Goal: Task Accomplishment & Management: Manage account settings

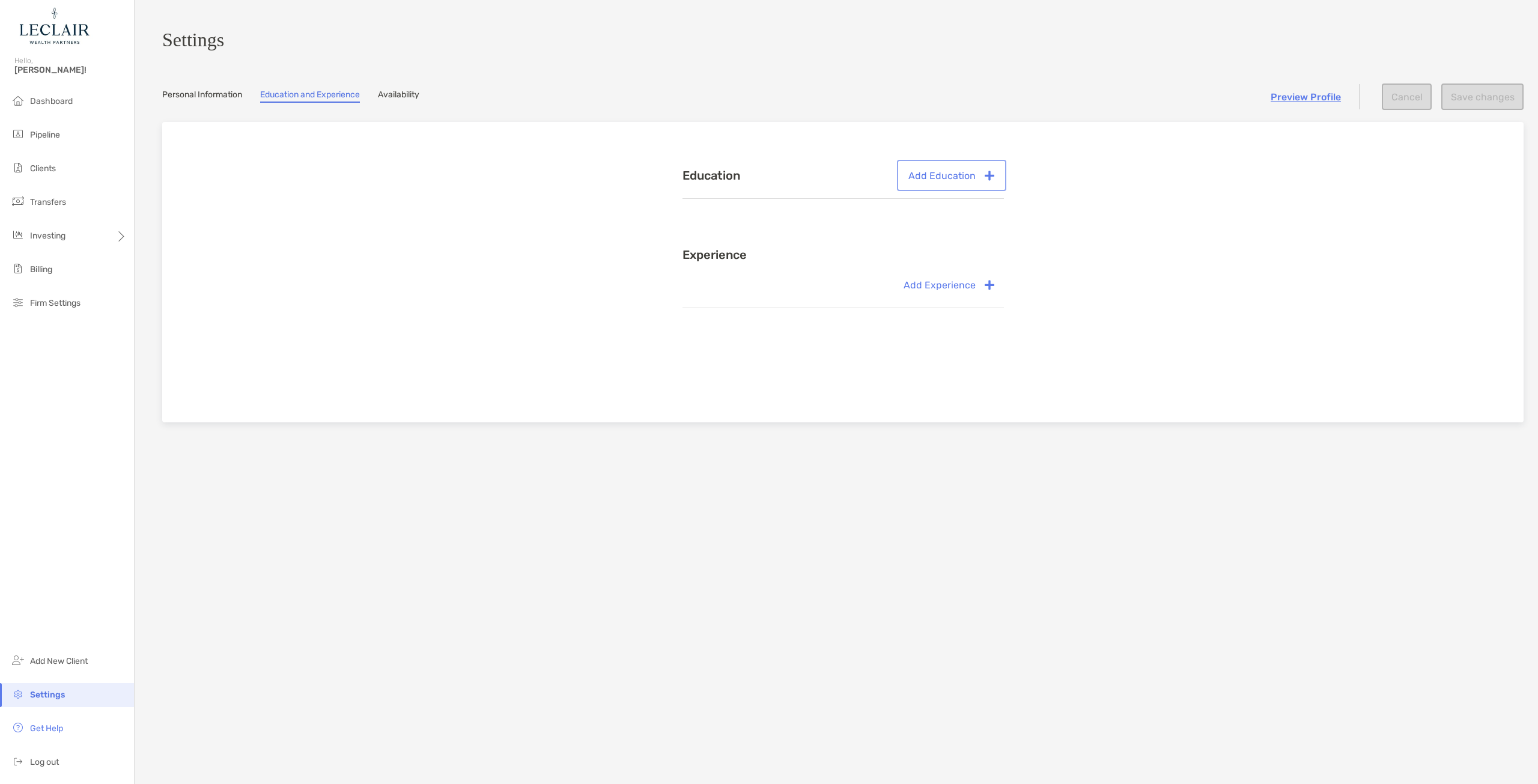
click at [924, 184] on button "Add Education" at bounding box center [951, 175] width 105 height 26
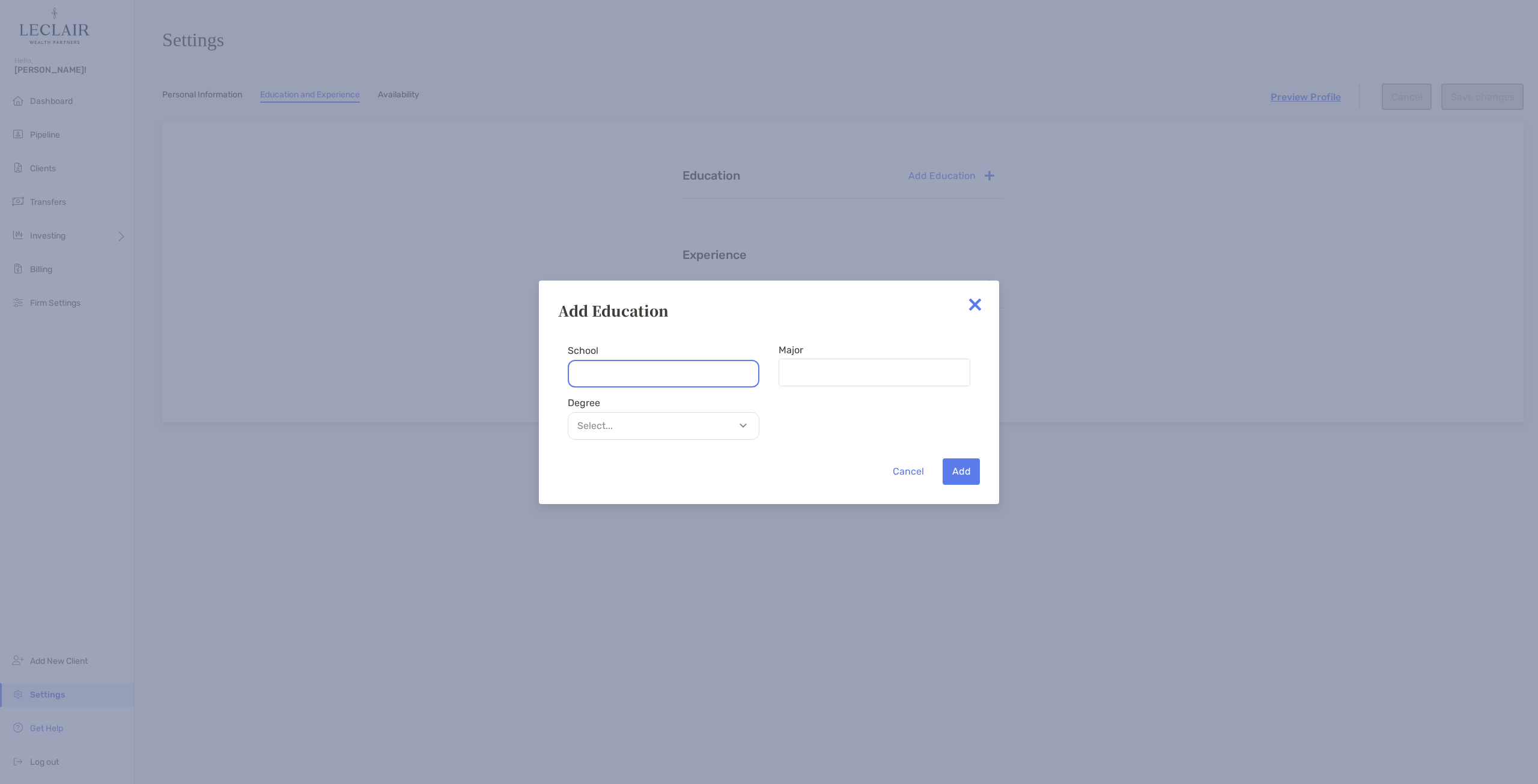
click at [625, 369] on input "School" at bounding box center [663, 374] width 191 height 28
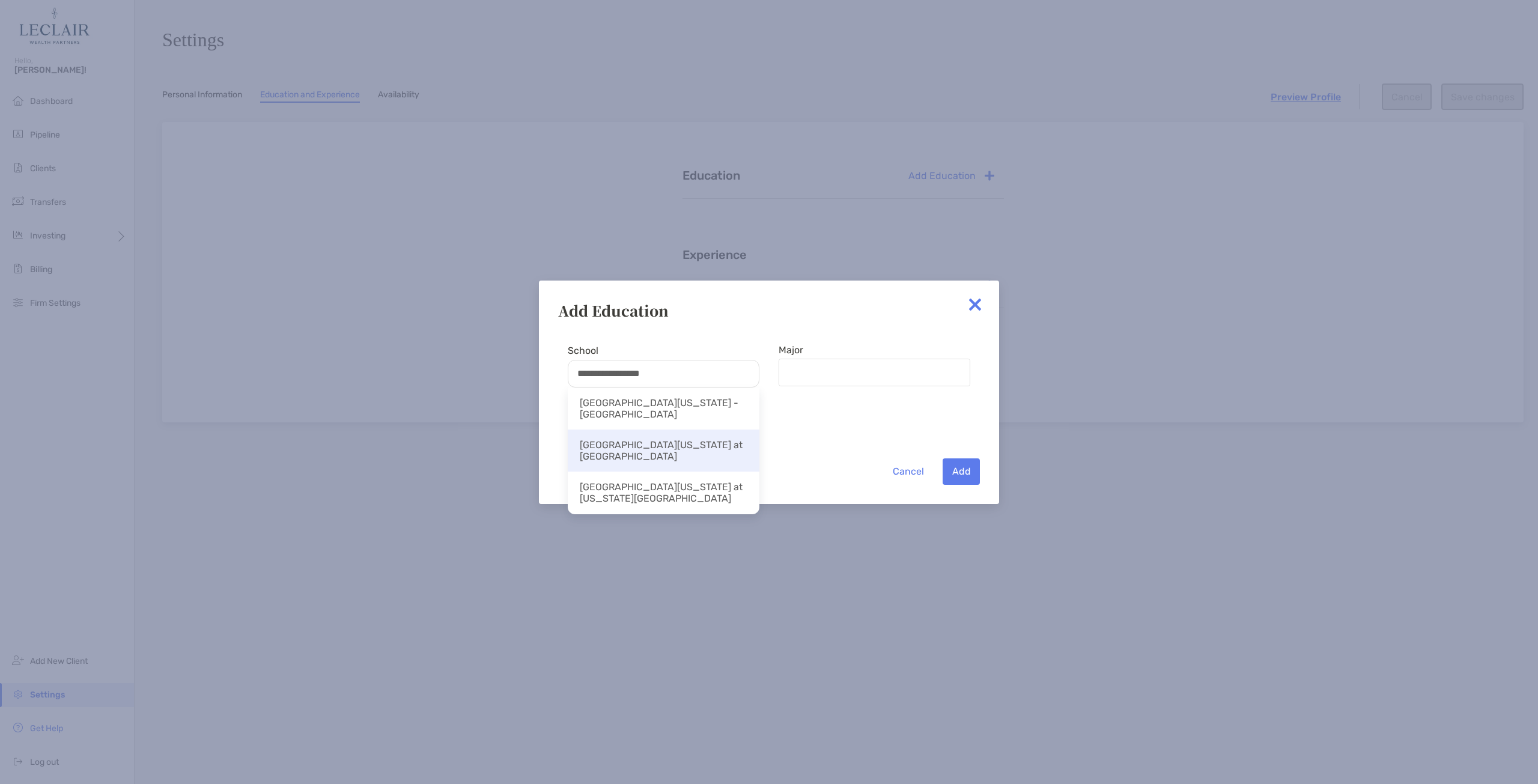
click at [678, 441] on li "[GEOGRAPHIC_DATA][US_STATE] at [GEOGRAPHIC_DATA]" at bounding box center [663, 450] width 191 height 42
type input "**********"
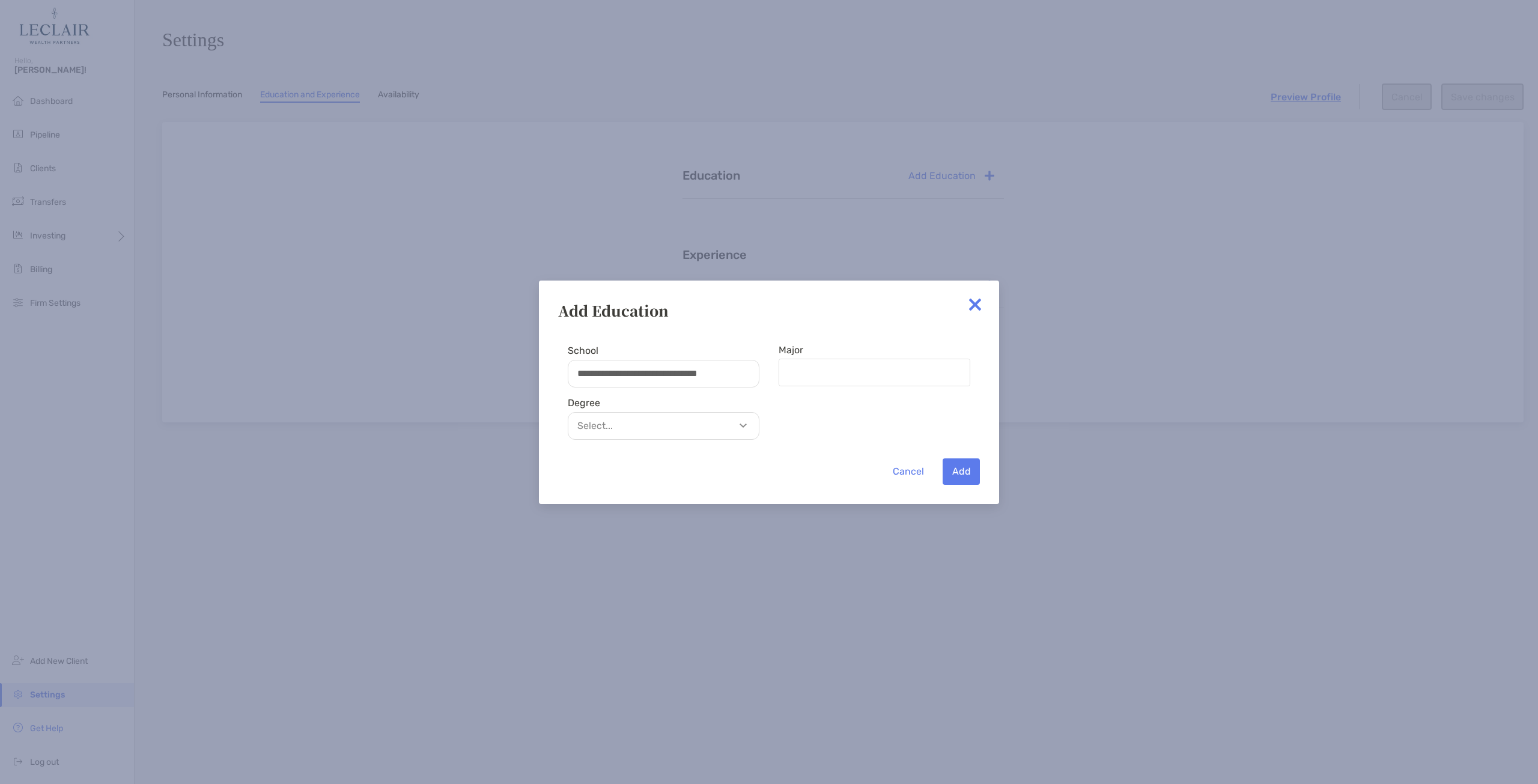
click at [685, 432] on p "Select..." at bounding box center [666, 425] width 190 height 15
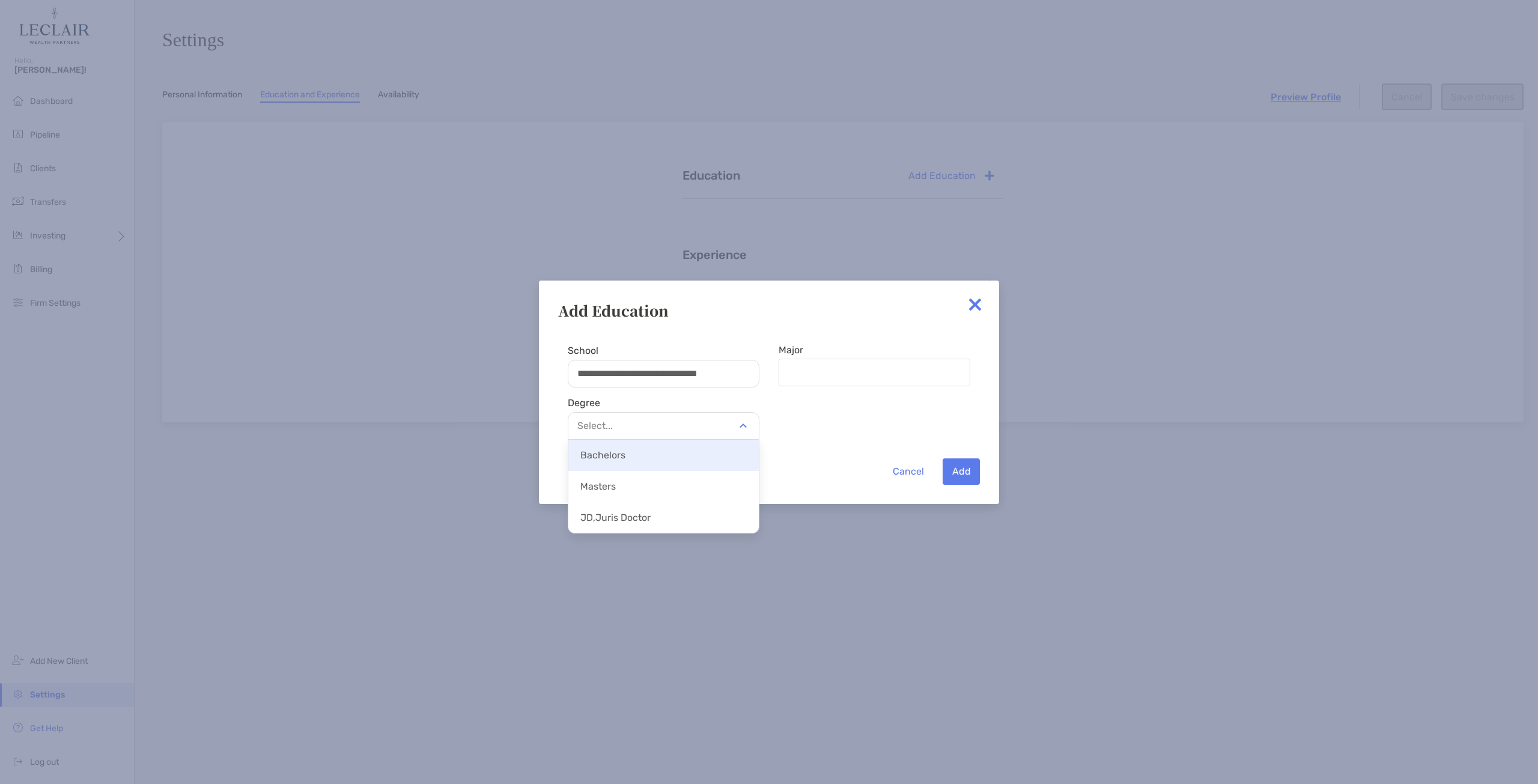
click at [662, 456] on p "Bachelors" at bounding box center [663, 455] width 190 height 27
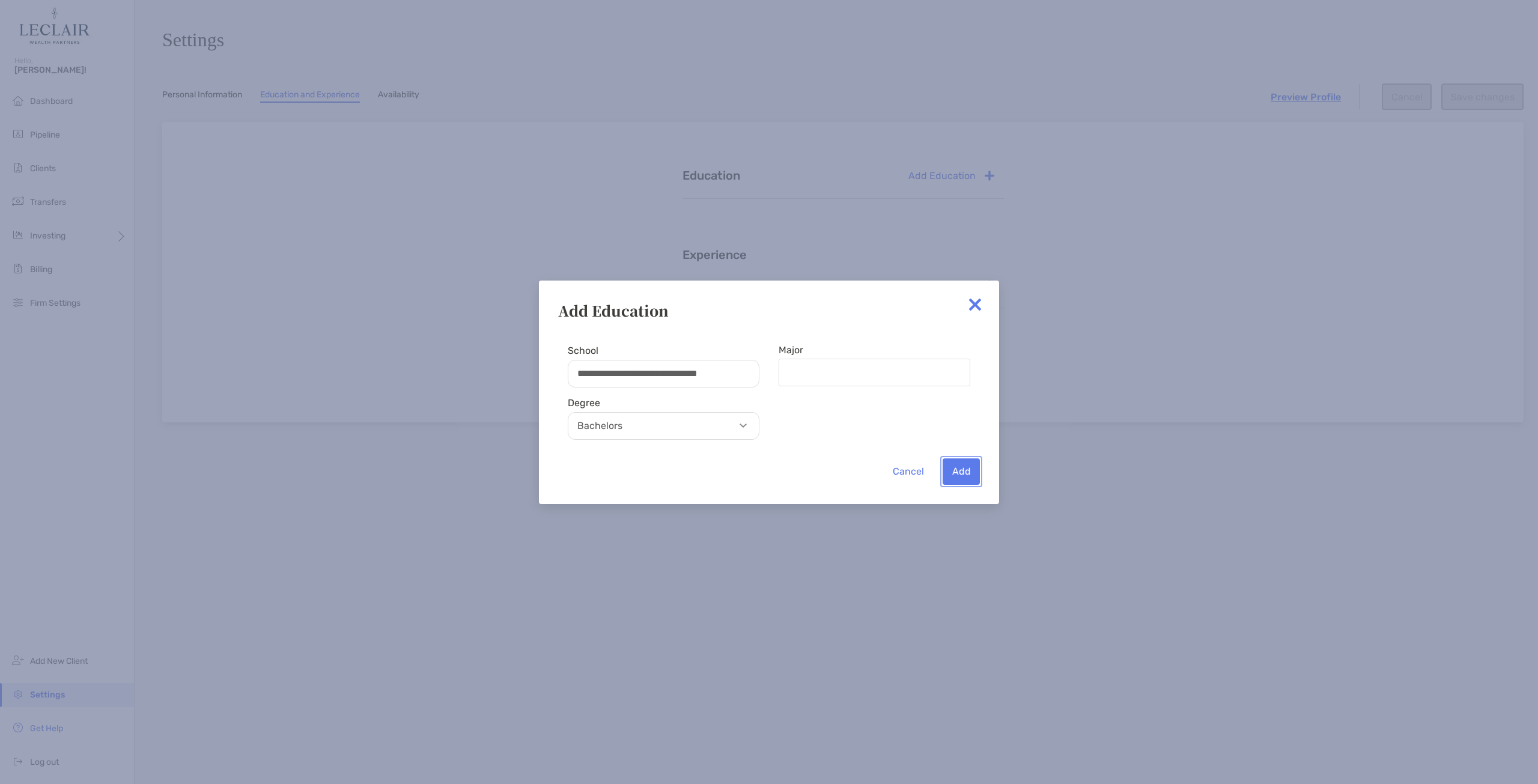
click at [966, 466] on button "Add" at bounding box center [960, 471] width 37 height 26
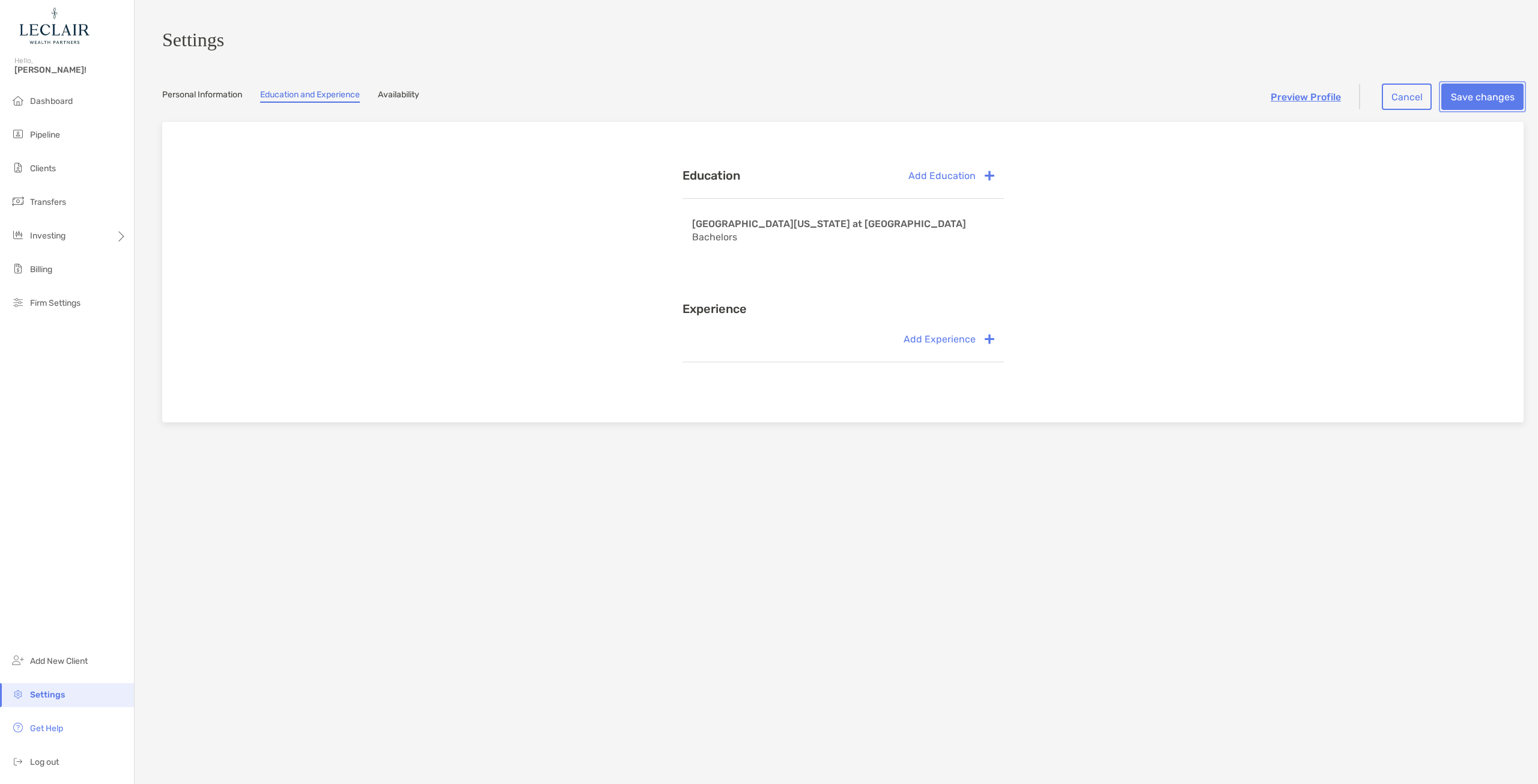
click at [1467, 95] on button "Save changes" at bounding box center [1482, 97] width 82 height 26
